Goal: Navigation & Orientation: Find specific page/section

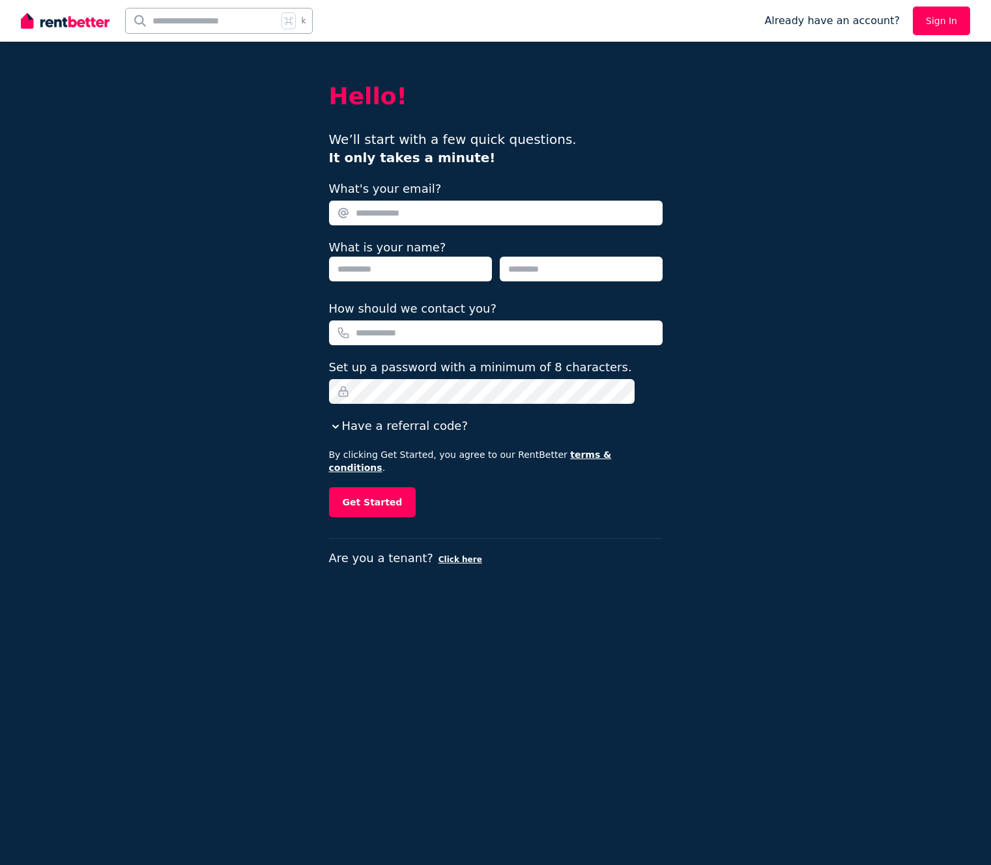
drag, startPoint x: 313, startPoint y: 126, endPoint x: 324, endPoint y: 132, distance: 12.3
click at [324, 132] on div "Hello! We’ll start with a few quick questions. It only takes a minute! What's y…" at bounding box center [495, 432] width 991 height 865
drag, startPoint x: 324, startPoint y: 132, endPoint x: 279, endPoint y: 28, distance: 113.6
click at [324, 131] on div "Hello! We’ll start with a few quick questions. It only takes a minute! What's y…" at bounding box center [495, 432] width 991 height 865
click at [280, 25] on div "k" at bounding box center [219, 21] width 188 height 26
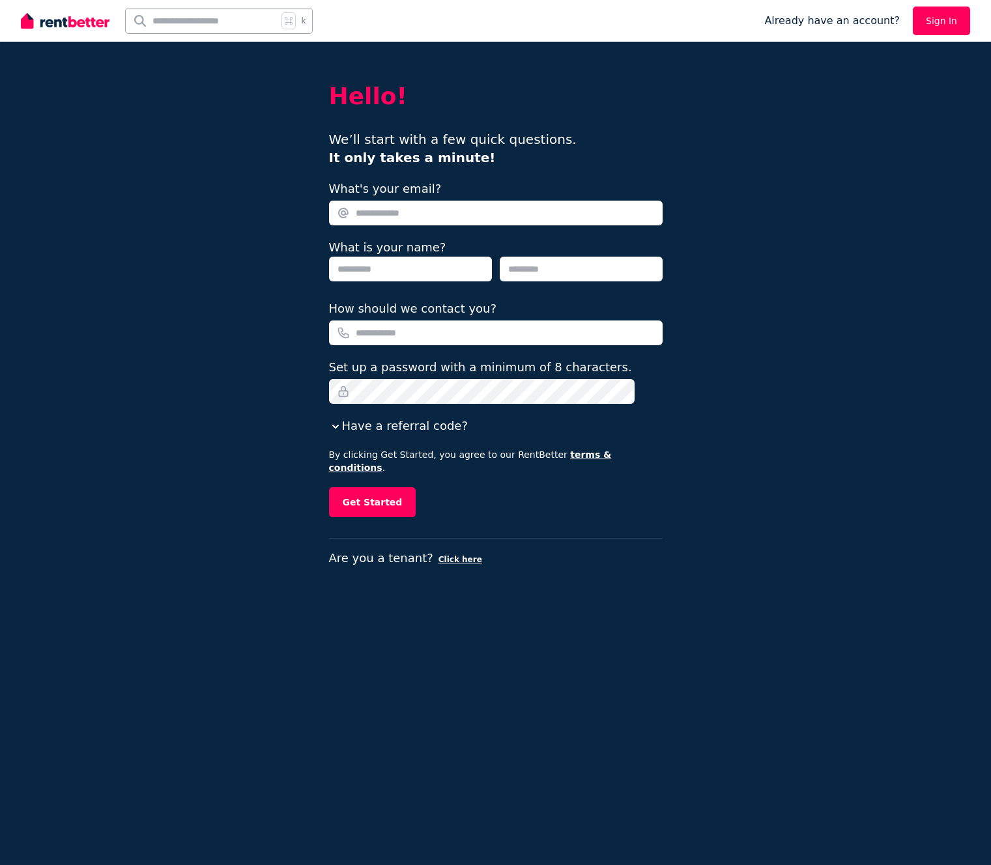
click at [216, 24] on input "text" at bounding box center [202, 20] width 152 height 25
type input "**"
